Goal: Task Accomplishment & Management: Use online tool/utility

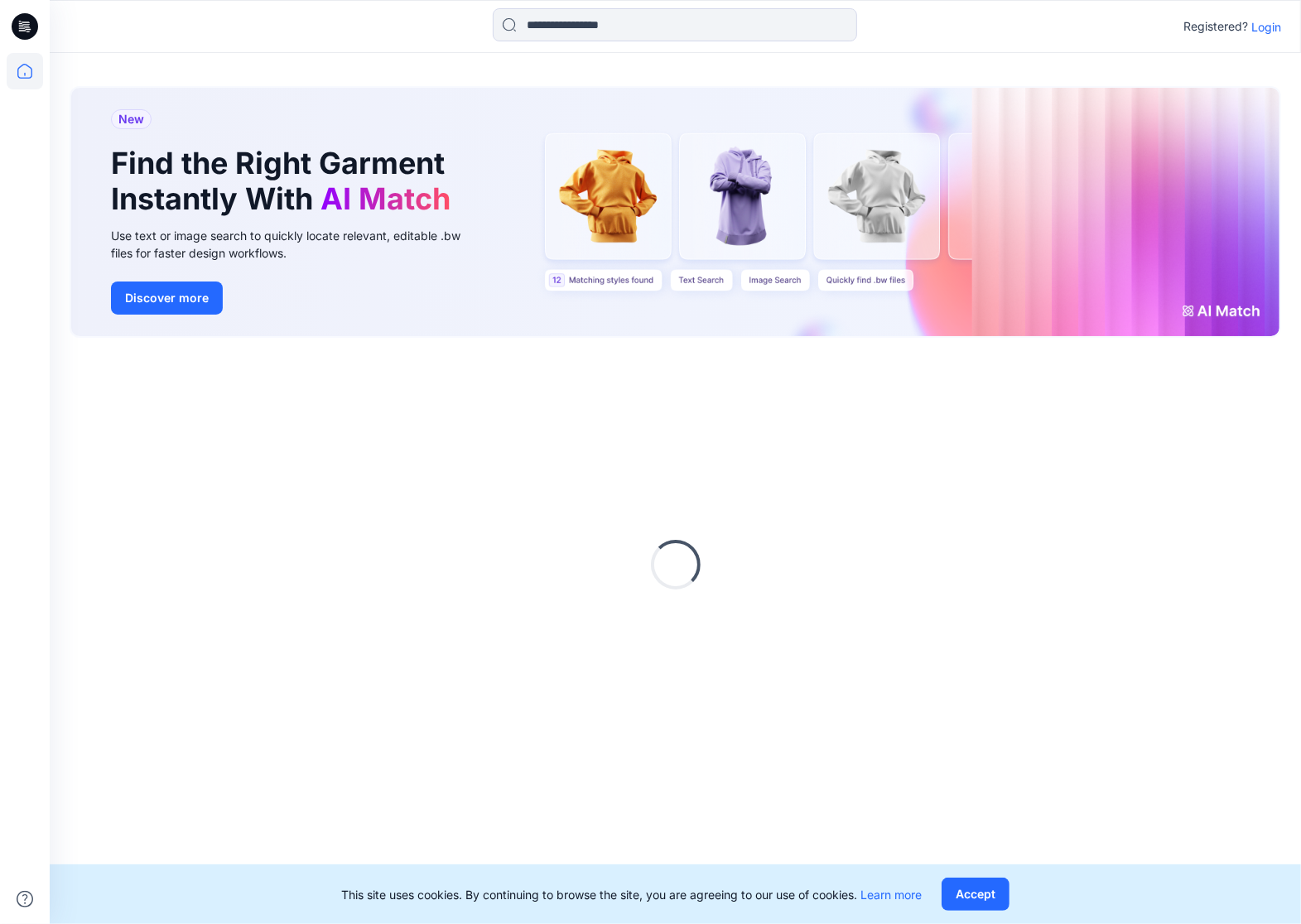
click at [1269, 19] on p "Login" at bounding box center [1266, 27] width 30 height 18
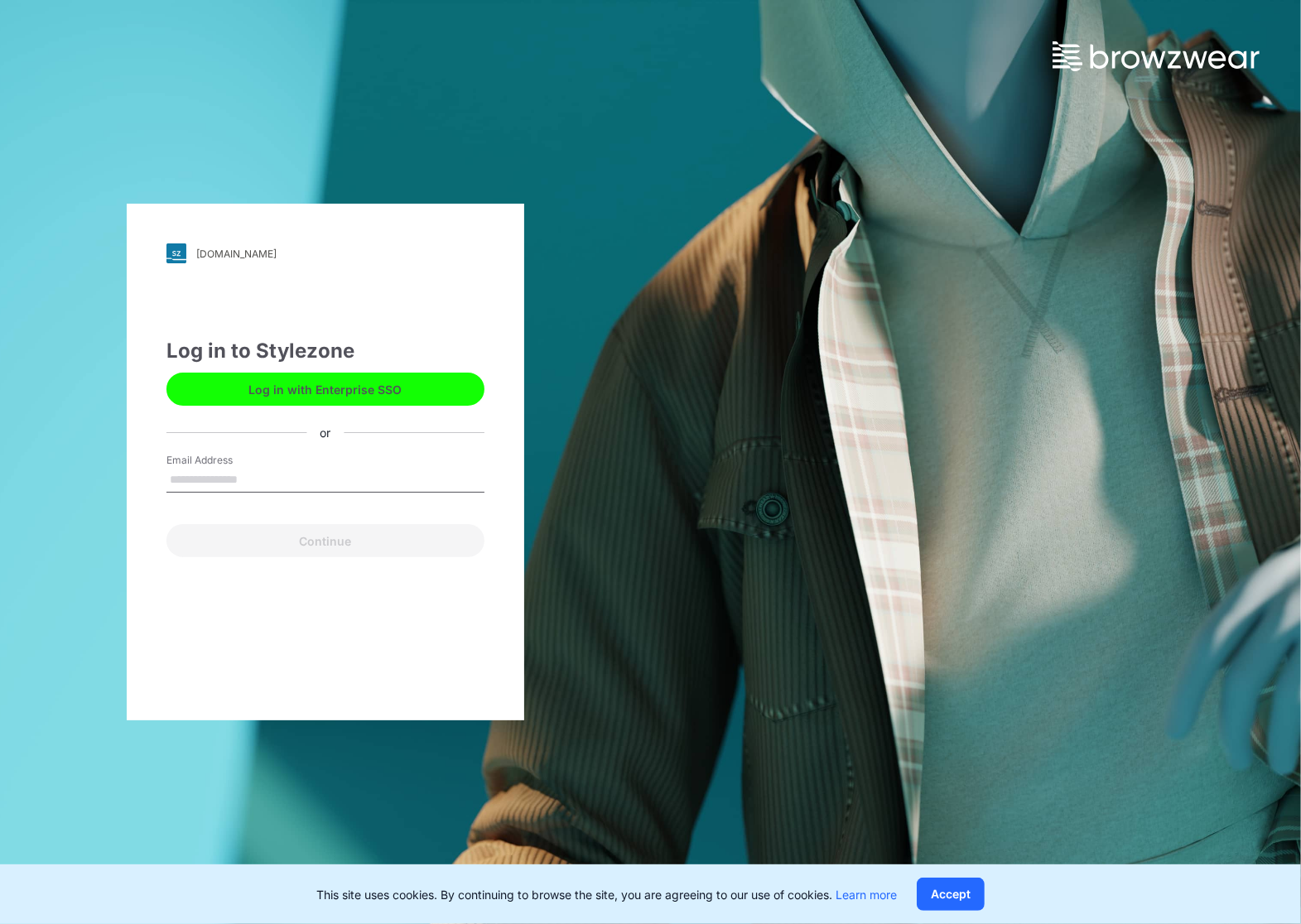
click at [280, 470] on input "Email Address" at bounding box center [325, 480] width 318 height 24
type input "**********"
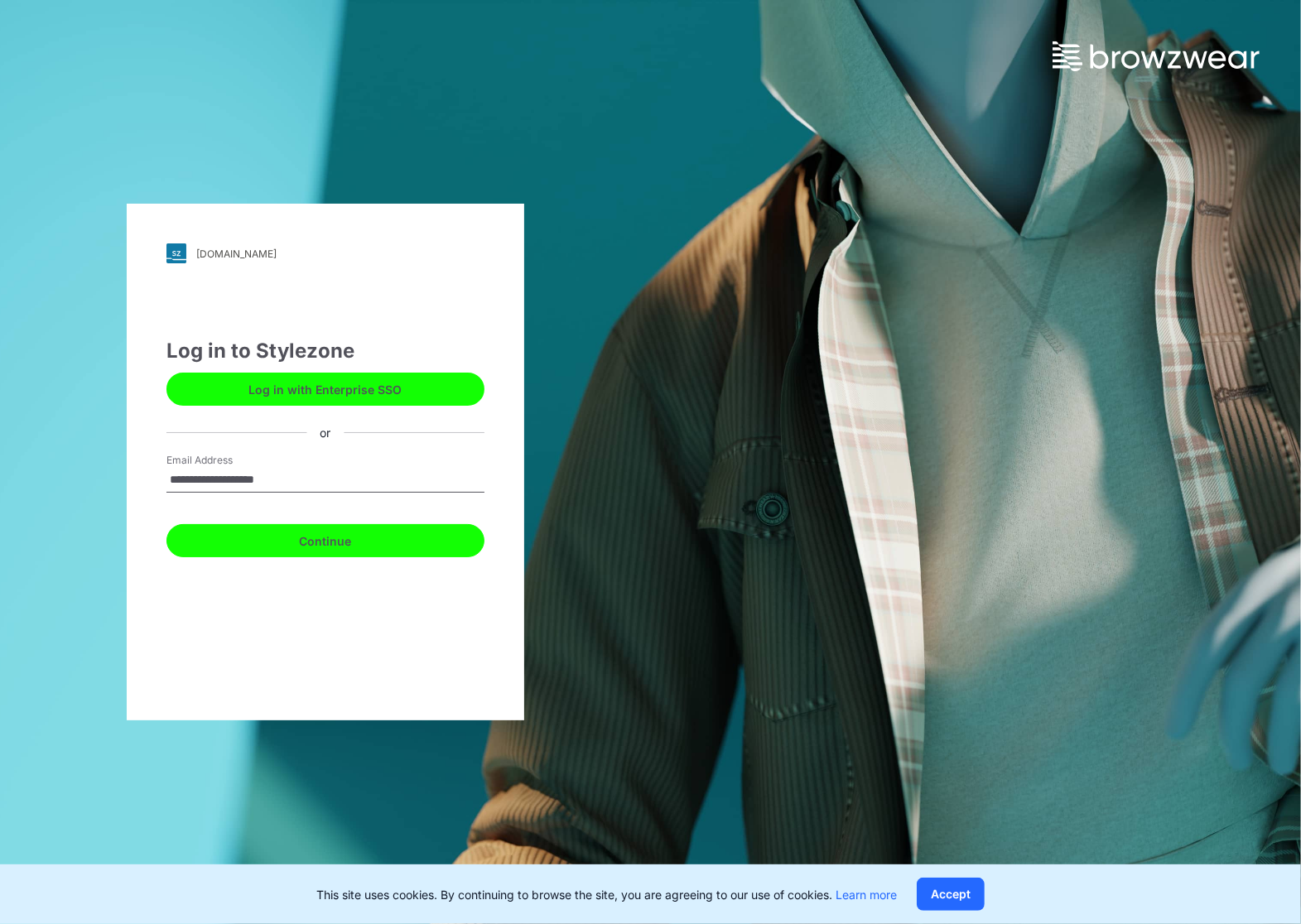
click at [304, 541] on button "Continue" at bounding box center [325, 540] width 318 height 33
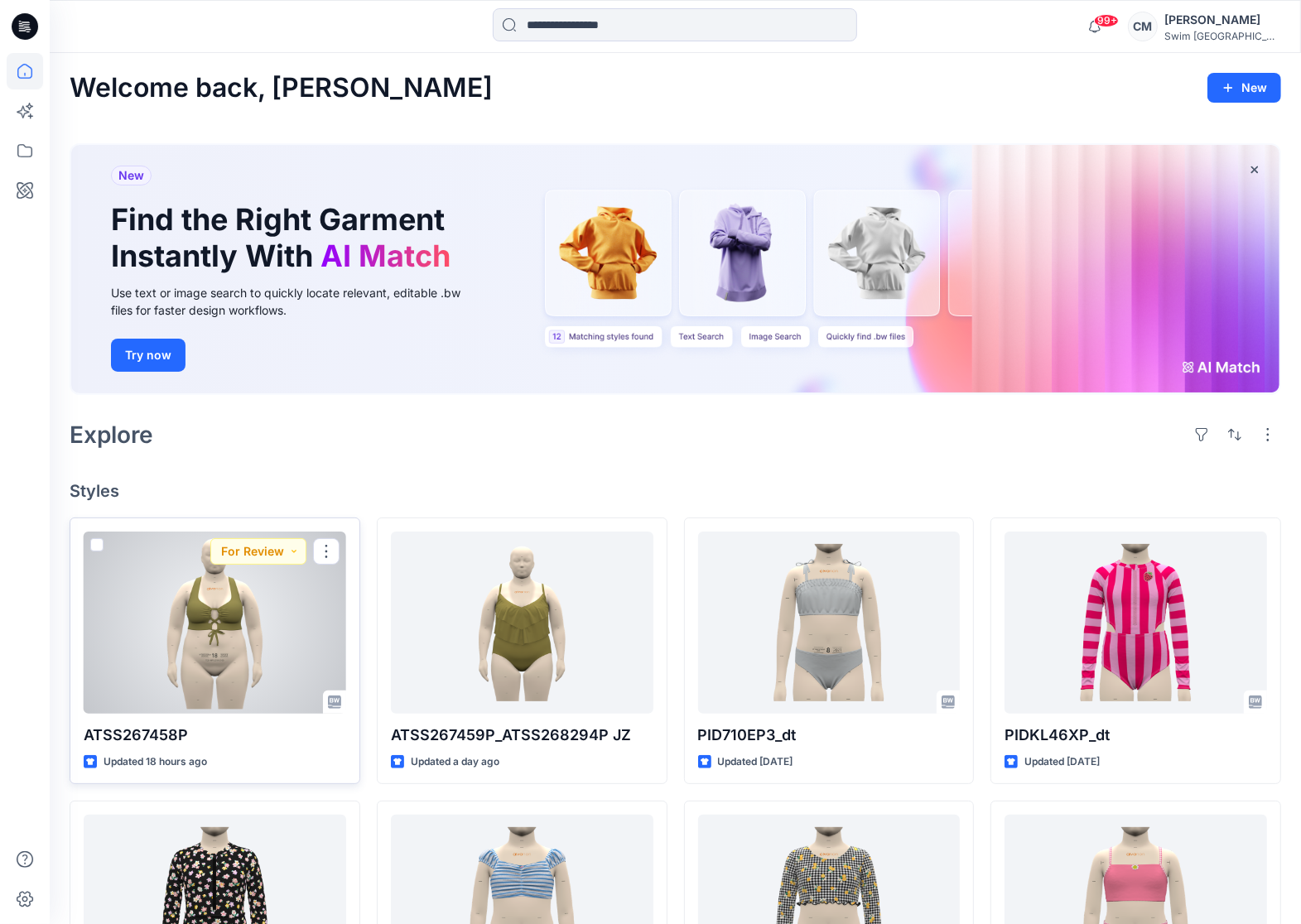
click at [230, 598] on div at bounding box center [214, 623] width 262 height 182
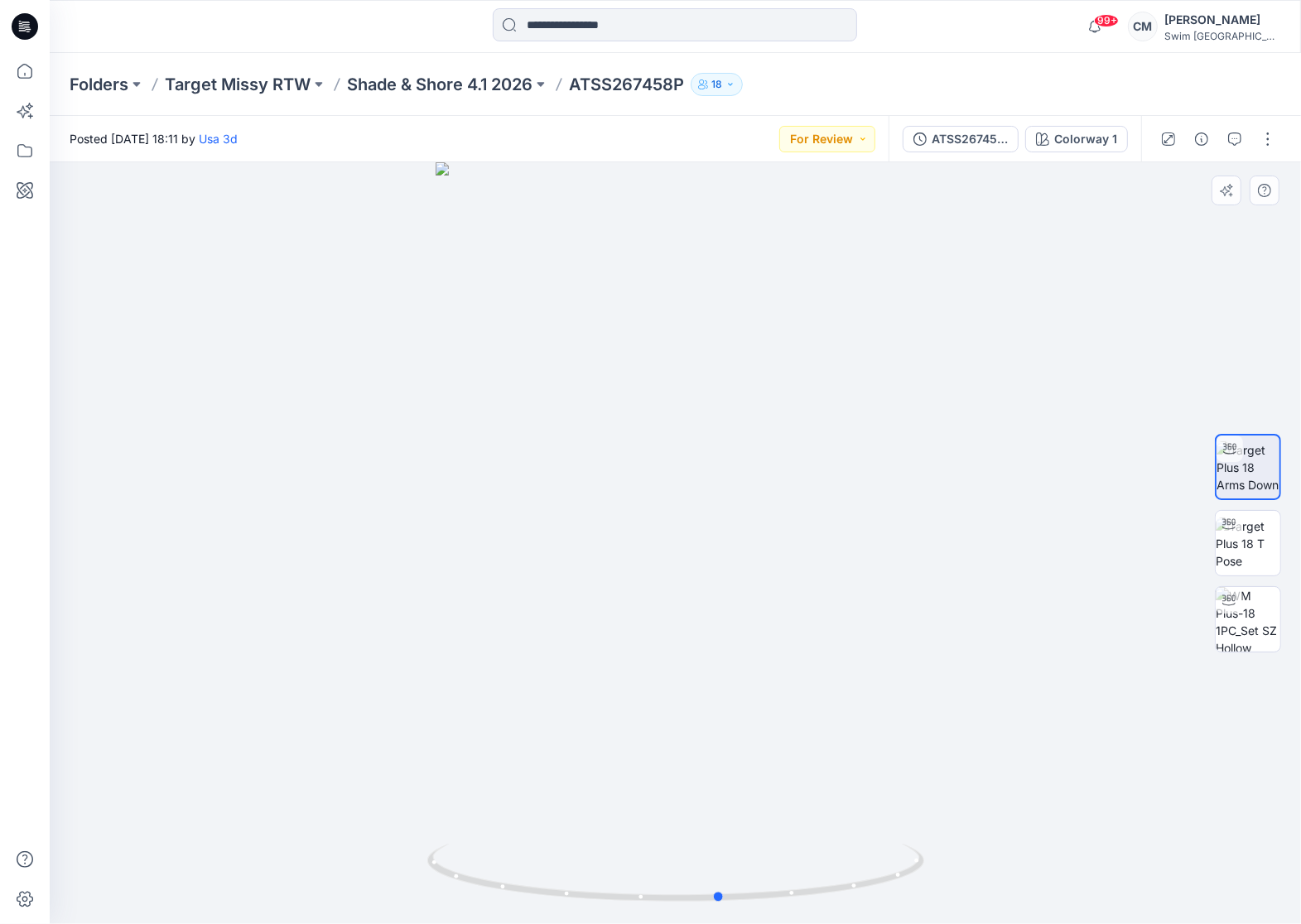
drag, startPoint x: 774, startPoint y: 723, endPoint x: 819, endPoint y: 661, distance: 76.6
click at [819, 661] on div at bounding box center [675, 544] width 1251 height 762
click at [854, 133] on button "For Review" at bounding box center [827, 138] width 96 height 26
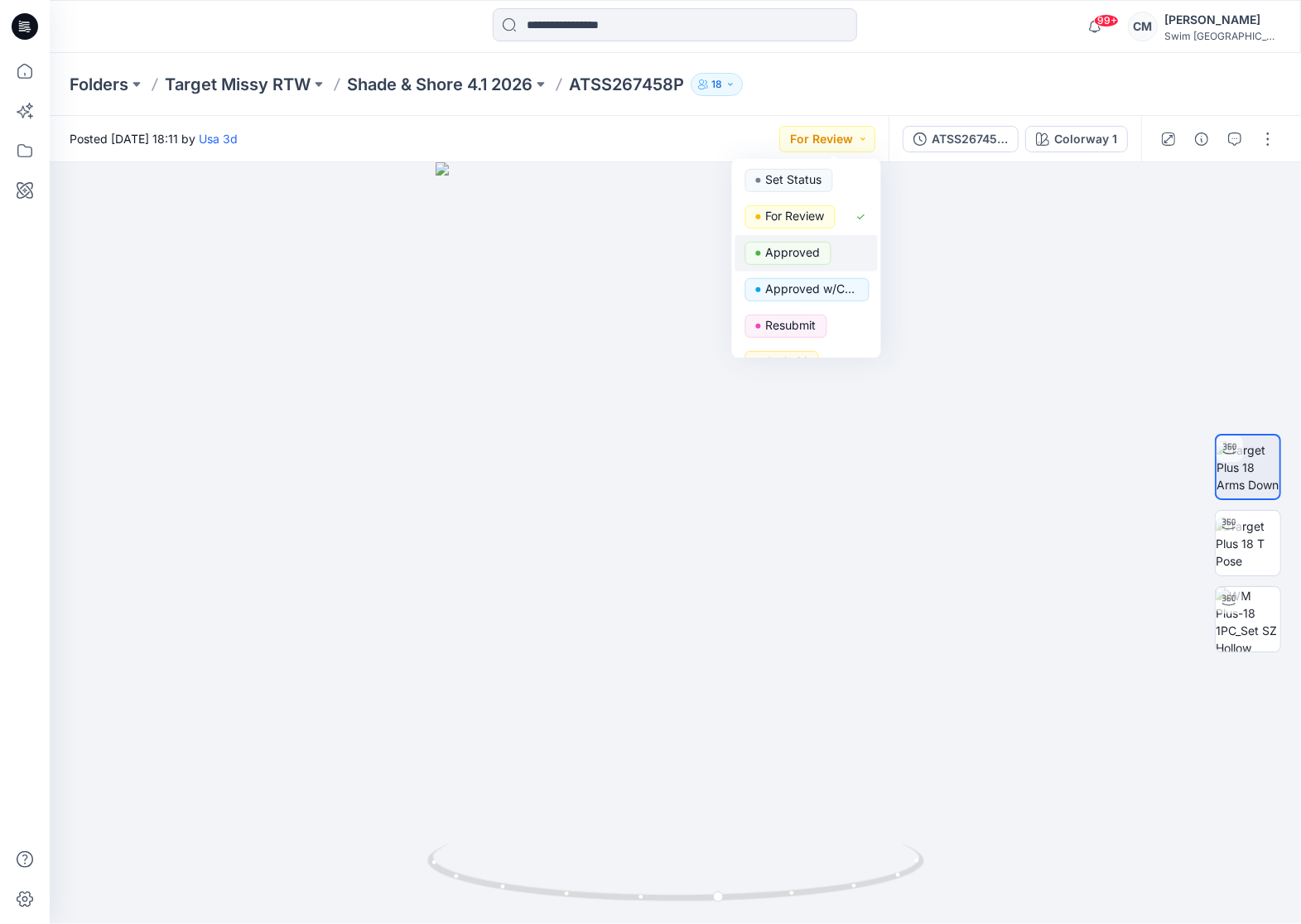
click at [823, 255] on span "Approved" at bounding box center [788, 254] width 86 height 24
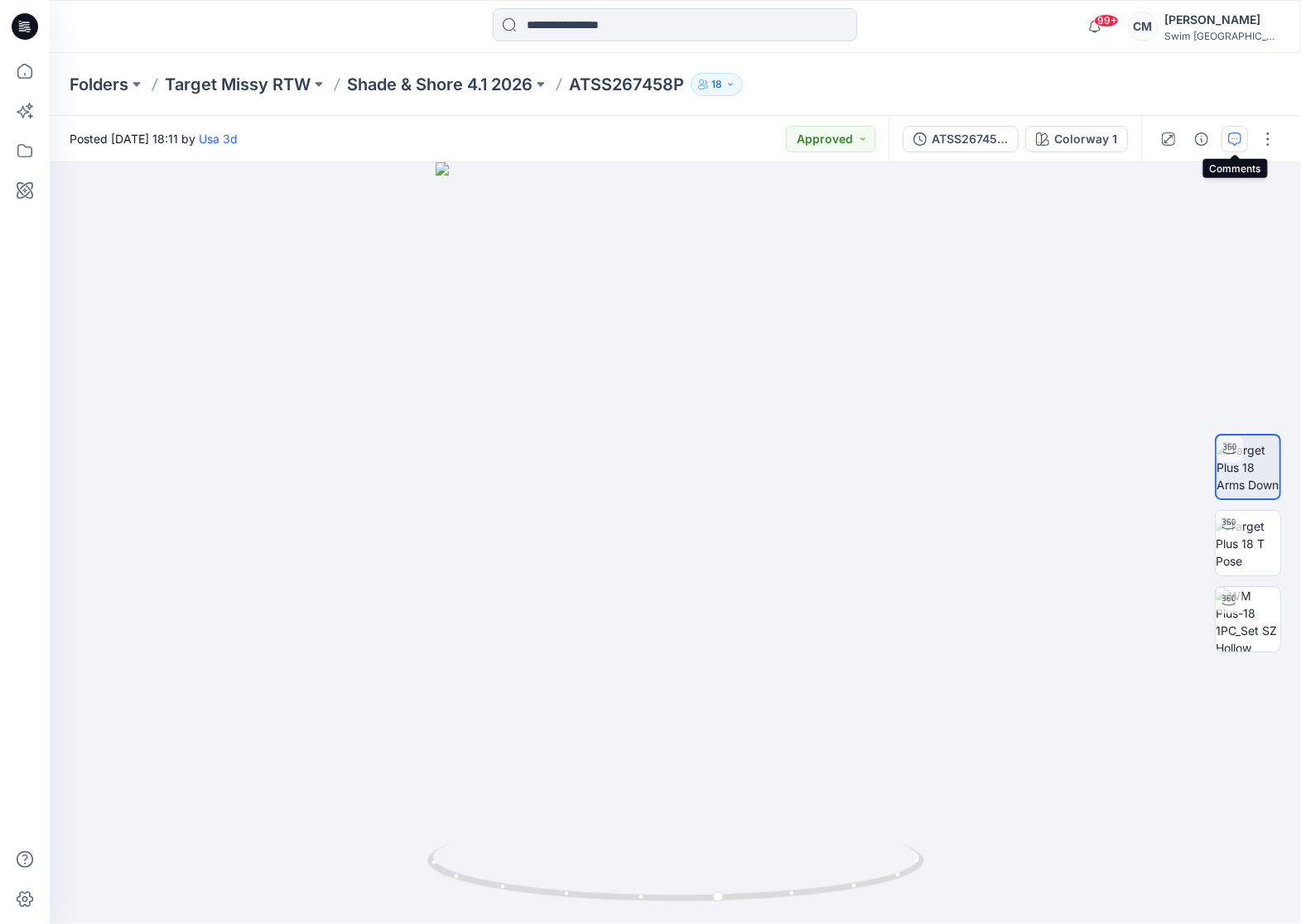
click at [1240, 130] on button "button" at bounding box center [1234, 138] width 26 height 26
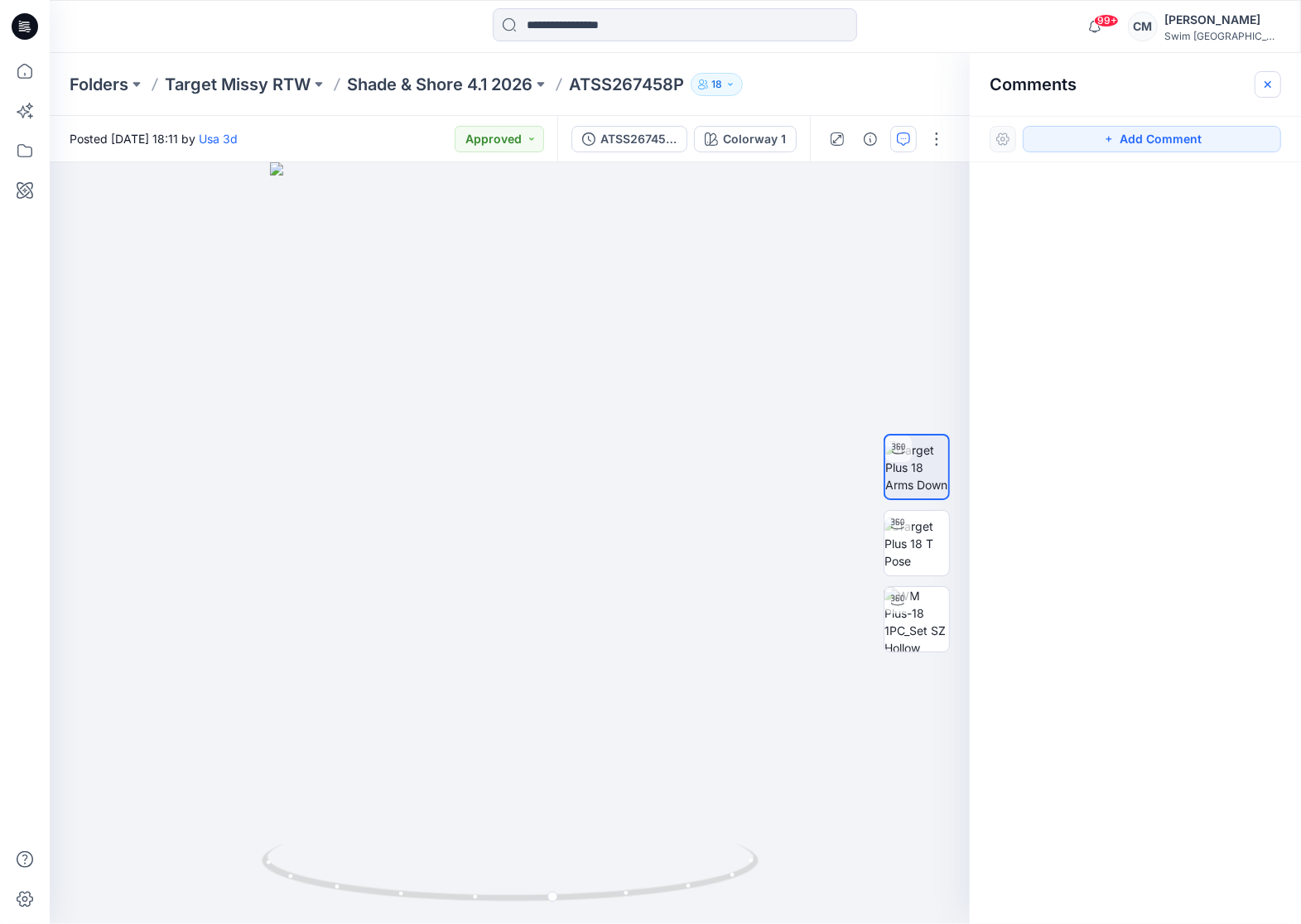
click at [1277, 83] on button "button" at bounding box center [1267, 83] width 26 height 26
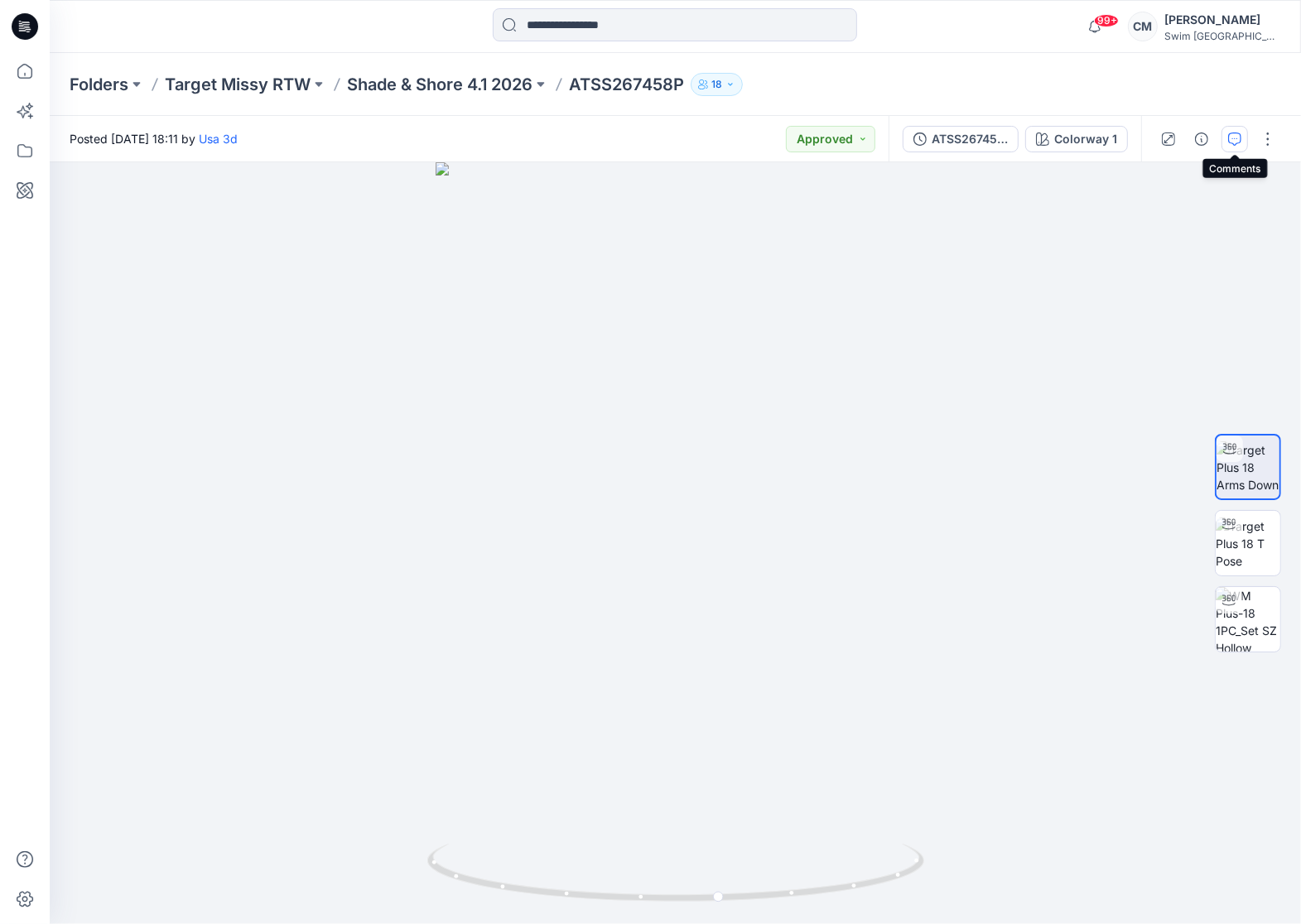
click at [1232, 144] on icon "button" at bounding box center [1235, 139] width 13 height 13
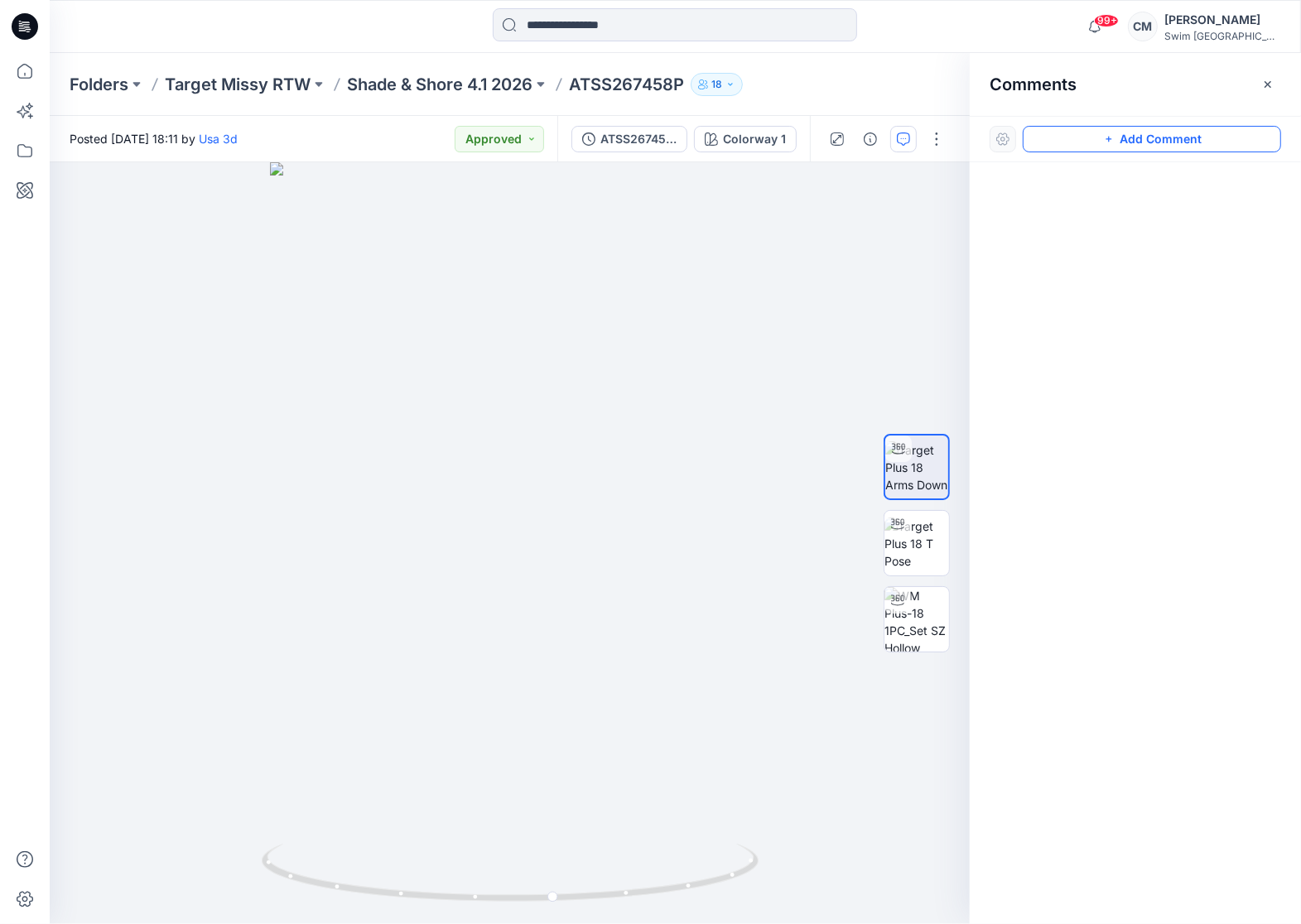
click at [1230, 146] on button "Add Comment" at bounding box center [1152, 138] width 258 height 26
click at [503, 197] on div "1" at bounding box center [509, 544] width 920 height 762
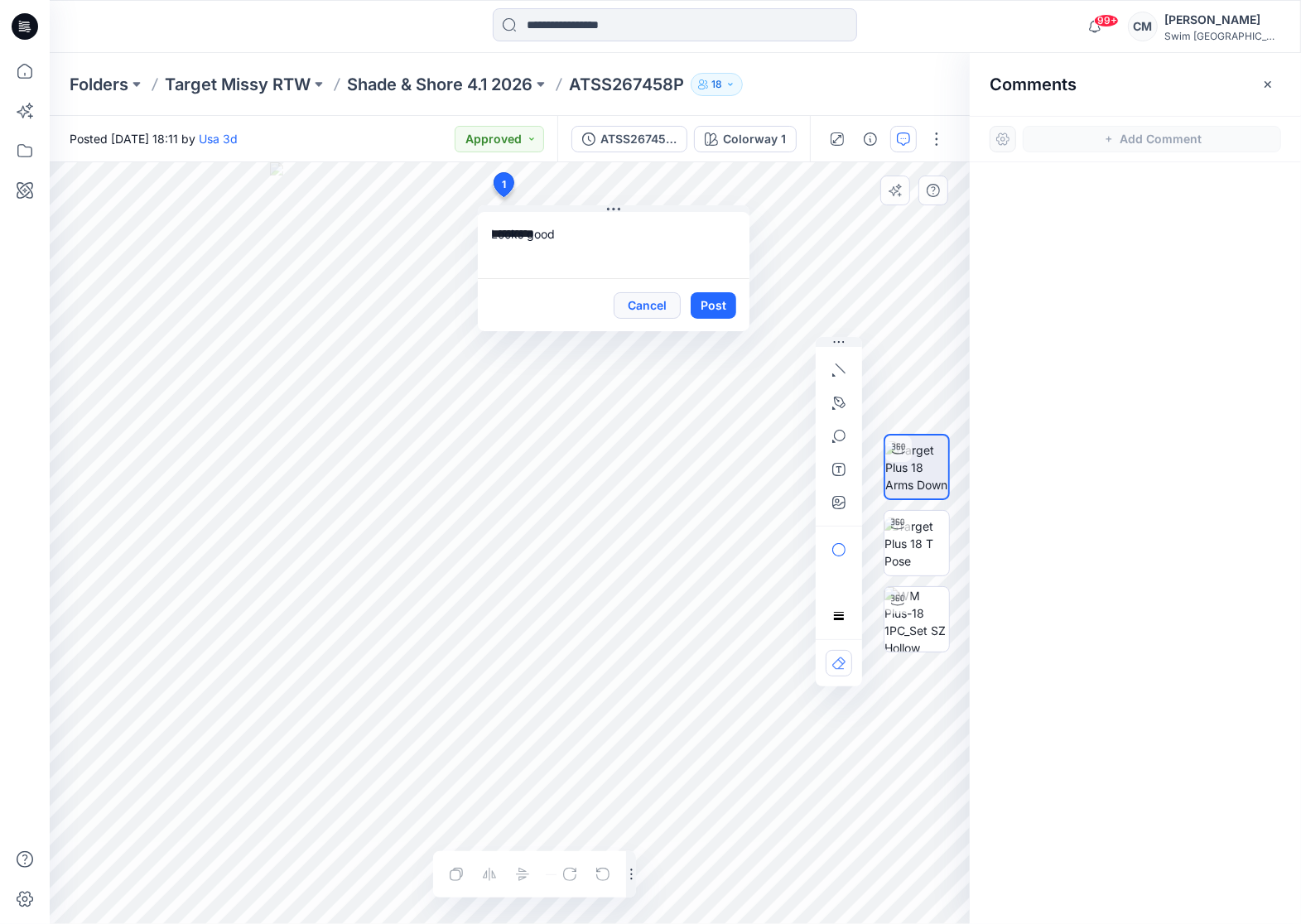
type textarea "**********"
click at [666, 304] on button "Cancel" at bounding box center [648, 305] width 67 height 26
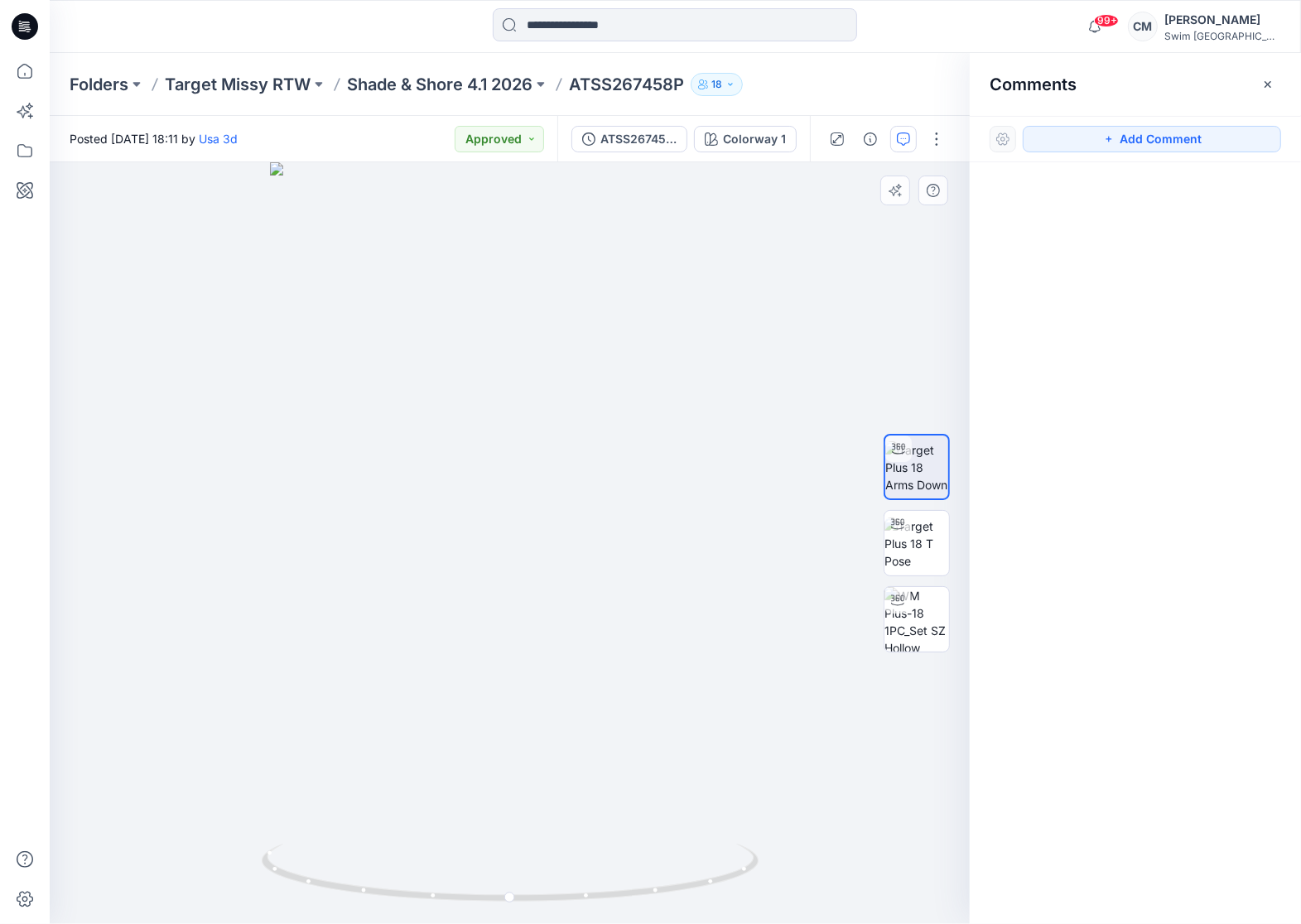
click at [761, 97] on div "Folders Target Missy RTW Shade & Shore 4.1 2026 ATSS267458P 18" at bounding box center [675, 84] width 1251 height 63
drag, startPoint x: 686, startPoint y: 83, endPoint x: 571, endPoint y: 83, distance: 115.0
click at [571, 83] on div "Folders Target Missy RTW Shade & Shore 4.1 2026 ATSS267458P 18" at bounding box center [611, 84] width 1083 height 24
copy p "ATSS267458P"
click at [476, 3] on div "99+ Notifications Usa 3d has updated ATSS267458P with ATSS267458P (1) 19 hours …" at bounding box center [675, 26] width 1251 height 53
